Goal: Task Accomplishment & Management: Use online tool/utility

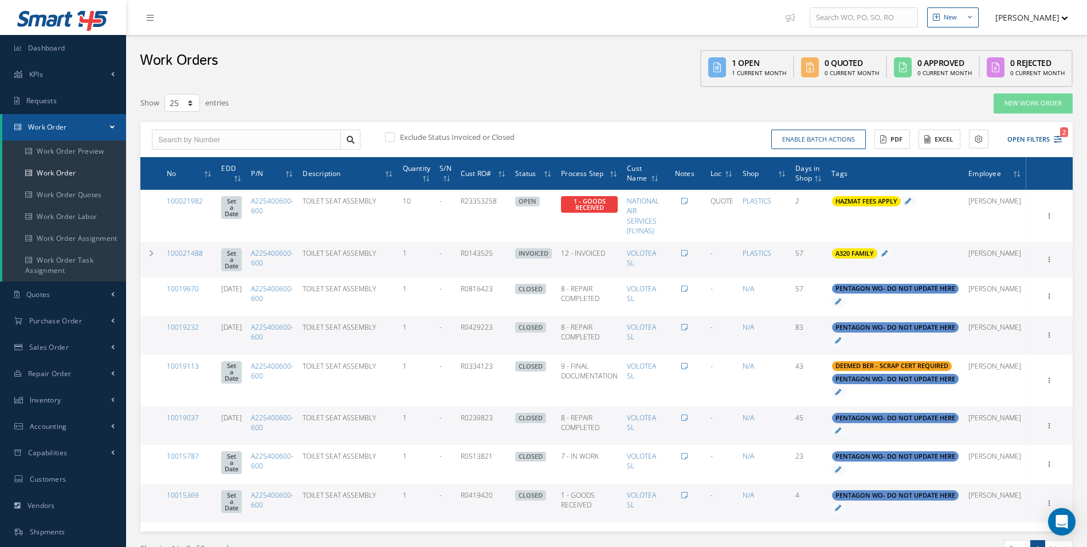
select select "25"
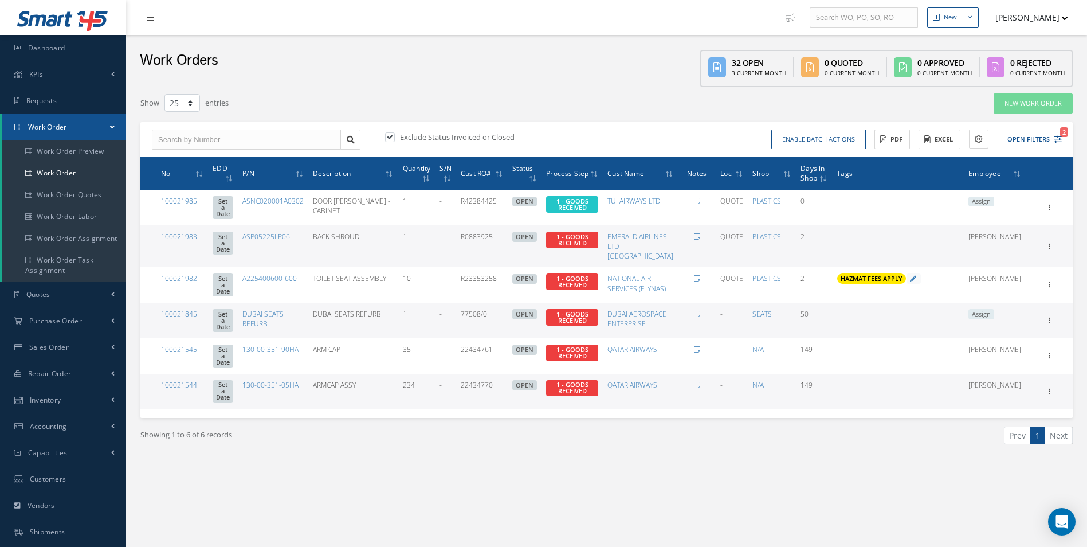
select select "25"
click at [78, 178] on link "Work Order" at bounding box center [64, 173] width 124 height 22
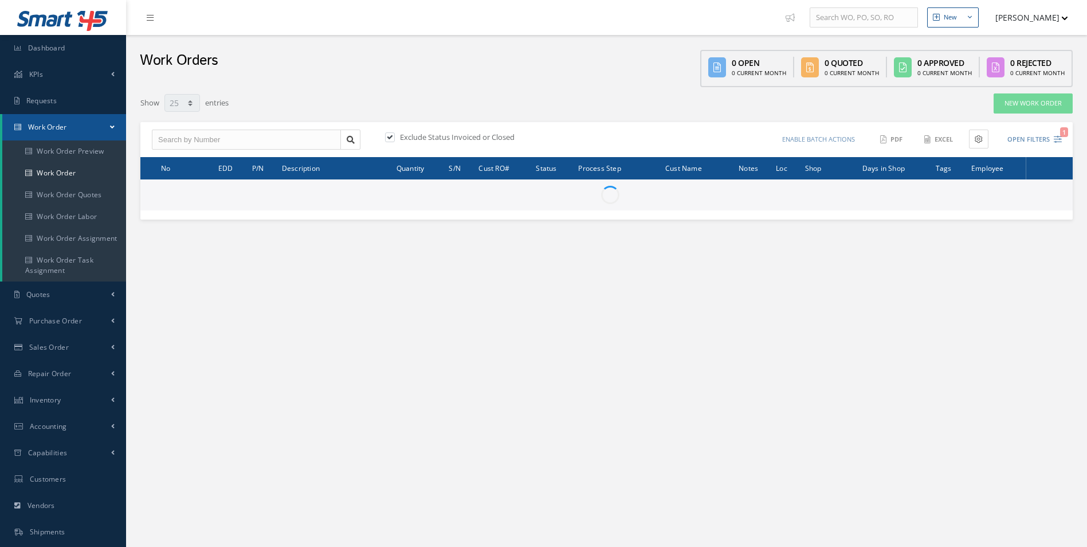
select select "25"
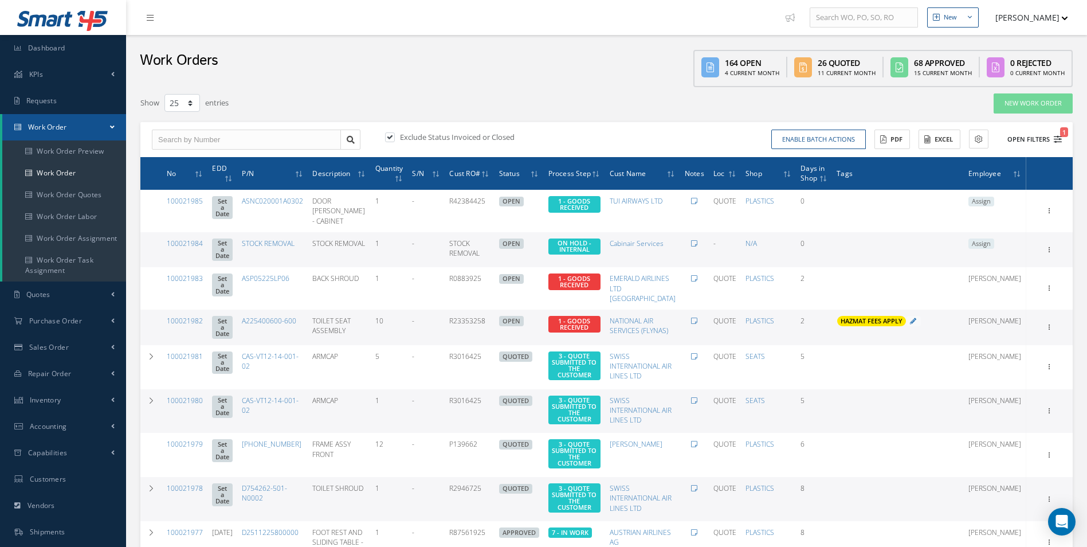
click at [1053, 139] on button "Open Filters 1" at bounding box center [1029, 139] width 65 height 19
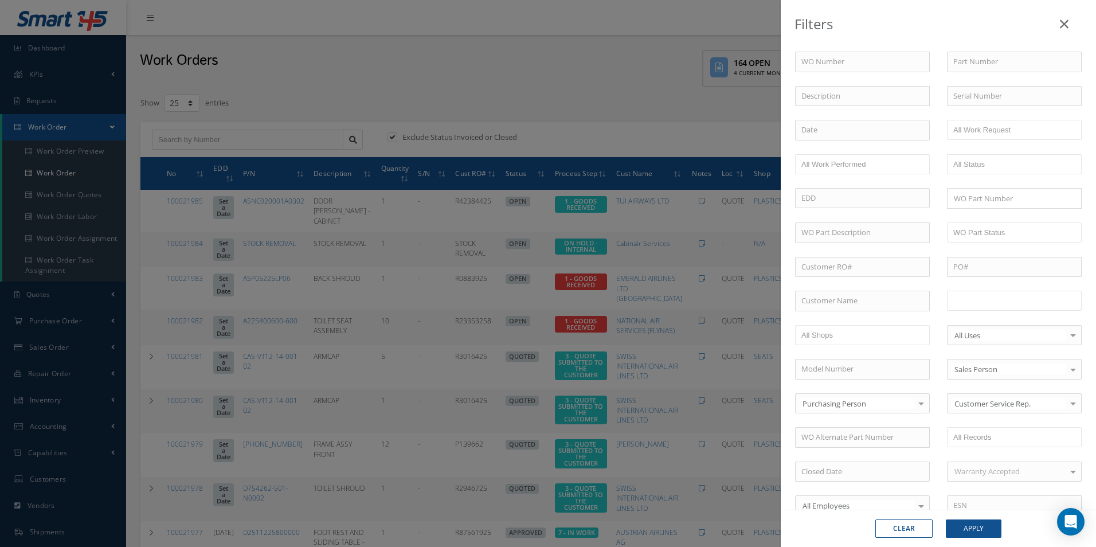
click at [981, 300] on input "text" at bounding box center [989, 300] width 73 height 14
click at [972, 523] on button "Apply" at bounding box center [973, 528] width 56 height 18
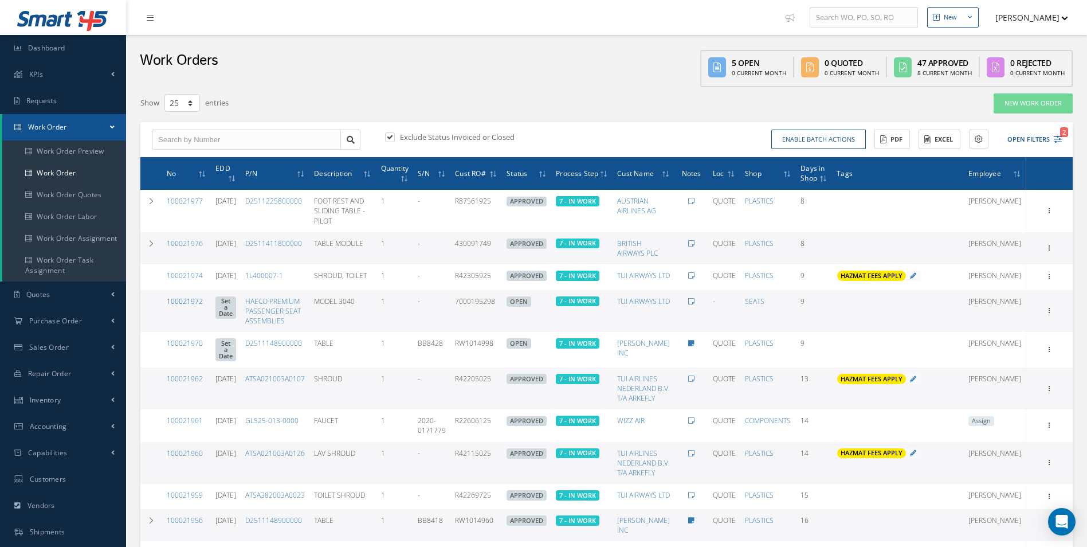
click at [190, 306] on link "100021972" at bounding box center [185, 301] width 36 height 10
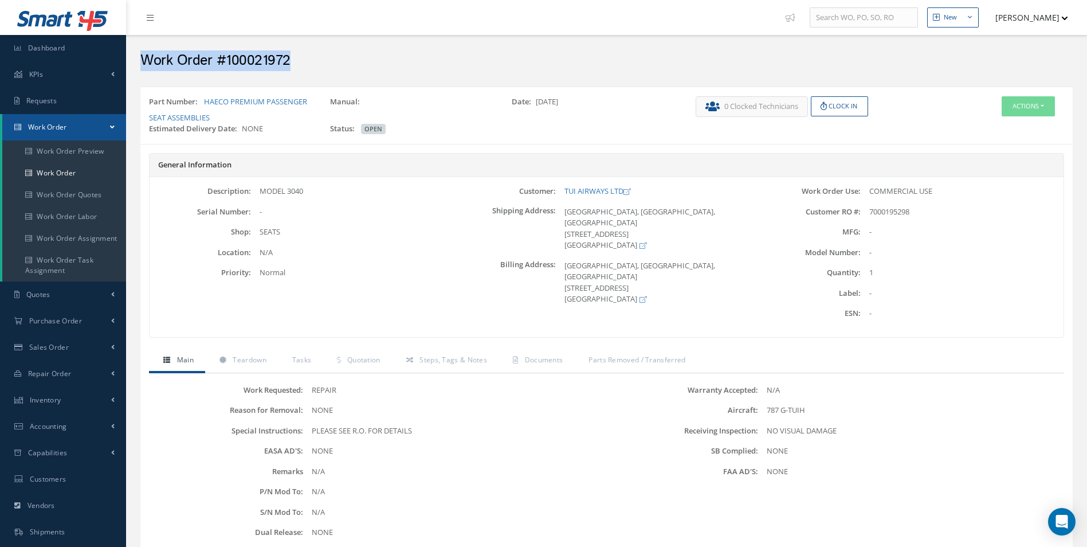
drag, startPoint x: 296, startPoint y: 66, endPoint x: 144, endPoint y: 67, distance: 151.8
click at [144, 67] on h2 "Work Order #100021972" at bounding box center [606, 60] width 932 height 17
copy h2 "Work Order #100021972"
